Goal: Find specific page/section: Find specific page/section

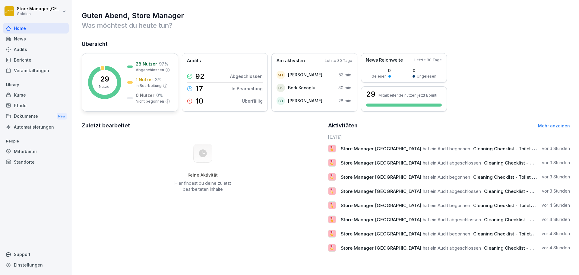
click at [139, 66] on p "28 Nutzer" at bounding box center [146, 64] width 21 height 6
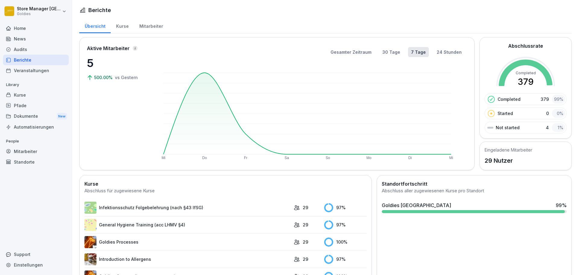
click at [140, 23] on div "Mitarbeiter" at bounding box center [151, 25] width 34 height 15
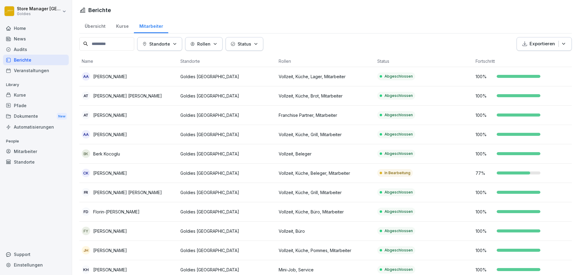
click at [235, 45] on icon "button" at bounding box center [233, 44] width 5 height 5
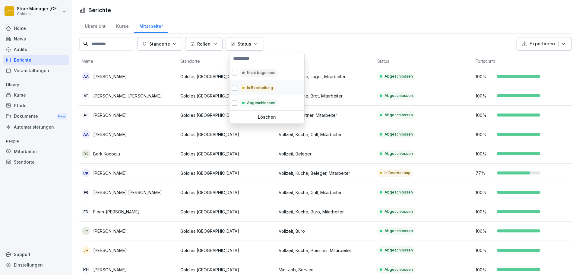
click at [264, 88] on p "In Bearbeitung" at bounding box center [260, 87] width 26 height 5
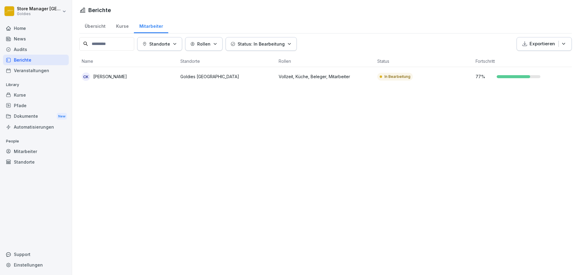
click at [308, 39] on html "Store Manager [GEOGRAPHIC_DATA] Goldies Home News Audits Berichte Veranstaltung…" at bounding box center [289, 137] width 579 height 275
